Goal: Book appointment/travel/reservation

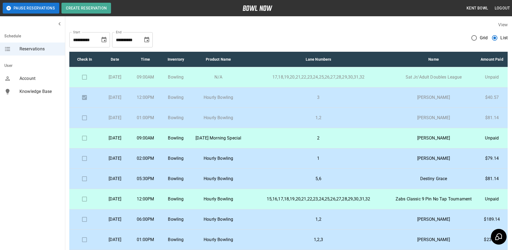
click at [117, 121] on p "[DATE]" at bounding box center [115, 117] width 22 height 6
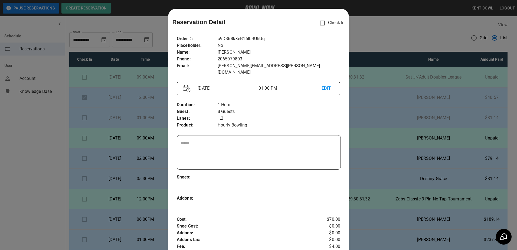
scroll to position [9, 0]
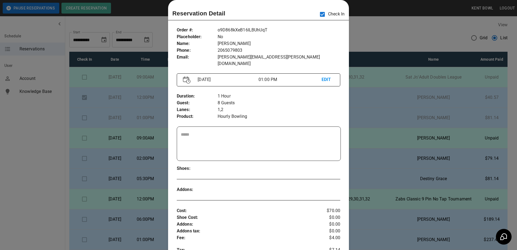
drag, startPoint x: 390, startPoint y: 148, endPoint x: 315, endPoint y: 140, distance: 75.6
click at [315, 140] on textarea at bounding box center [259, 143] width 156 height 25
click at [316, 161] on div "Shoes :" at bounding box center [259, 168] width 164 height 15
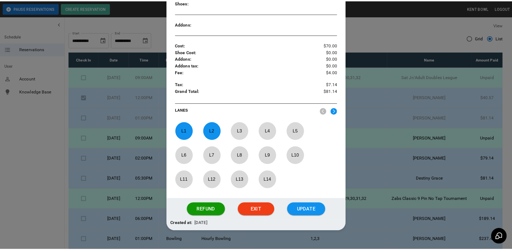
scroll to position [176, 0]
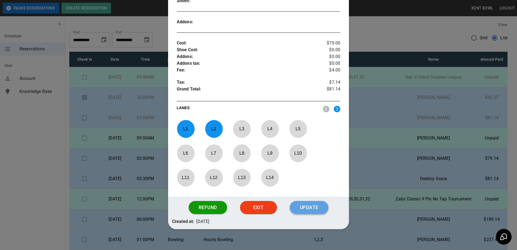
click at [317, 201] on button "Update" at bounding box center [309, 207] width 38 height 13
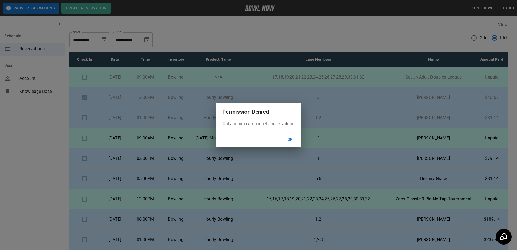
click at [294, 139] on button "Ok" at bounding box center [289, 139] width 17 height 10
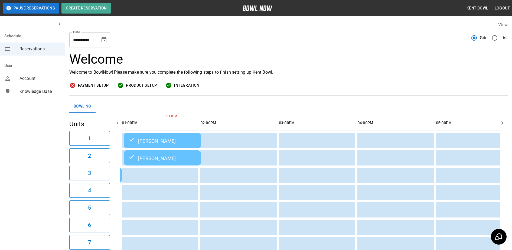
click at [500, 37] on span "List" at bounding box center [503, 38] width 7 height 6
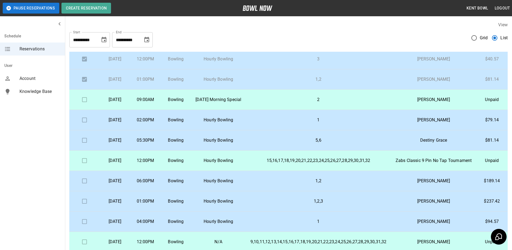
scroll to position [61, 0]
